Goal: Transaction & Acquisition: Purchase product/service

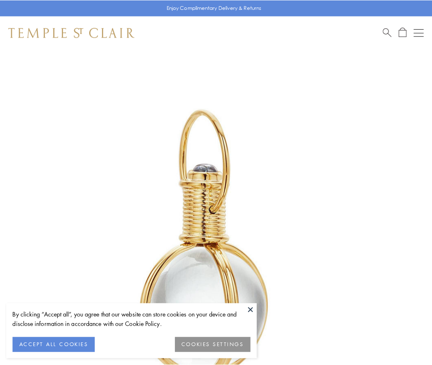
scroll to position [215, 0]
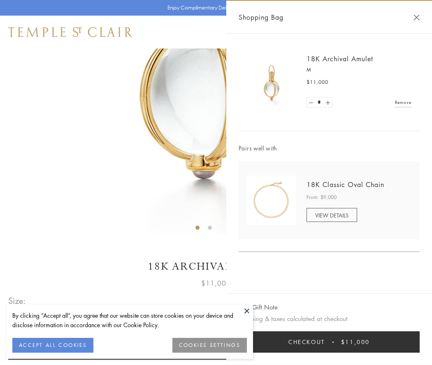
click at [329, 342] on button "Checkout $11,000" at bounding box center [329, 341] width 181 height 21
